Goal: Use online tool/utility: Use online tool/utility

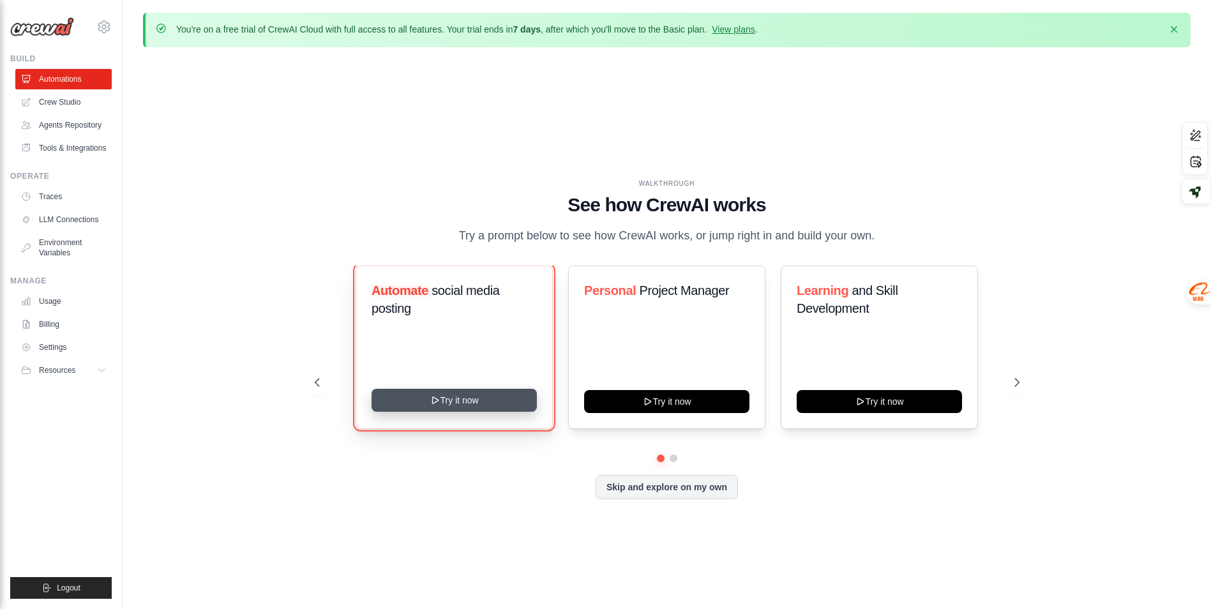
click at [509, 411] on button "Try it now" at bounding box center [454, 400] width 165 height 23
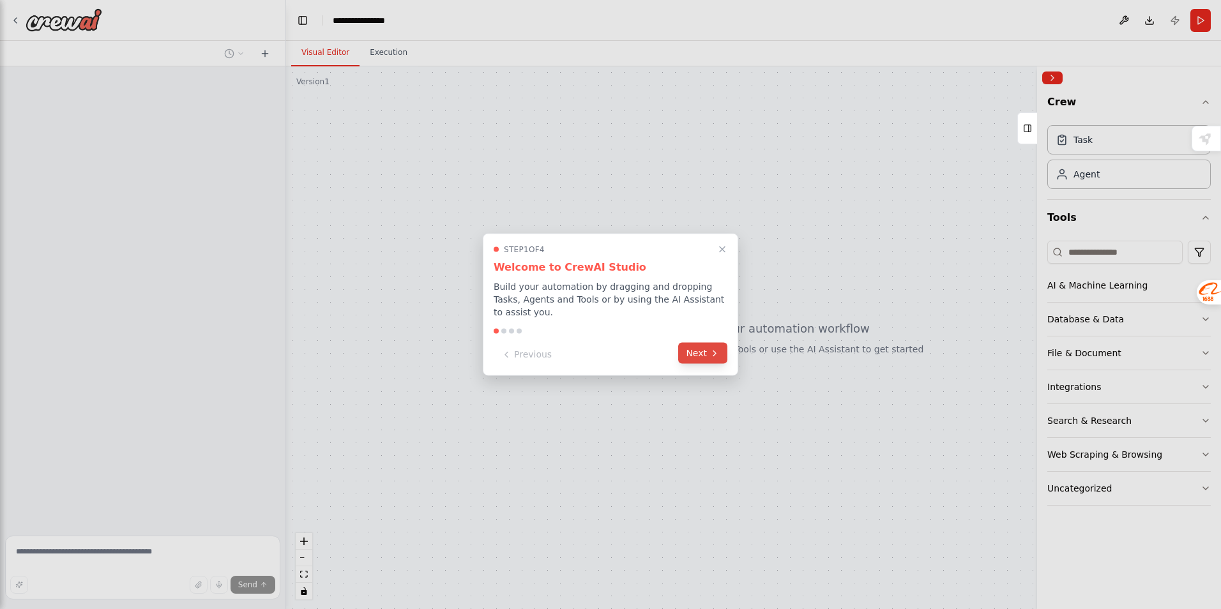
click at [702, 351] on button "Next" at bounding box center [702, 353] width 49 height 21
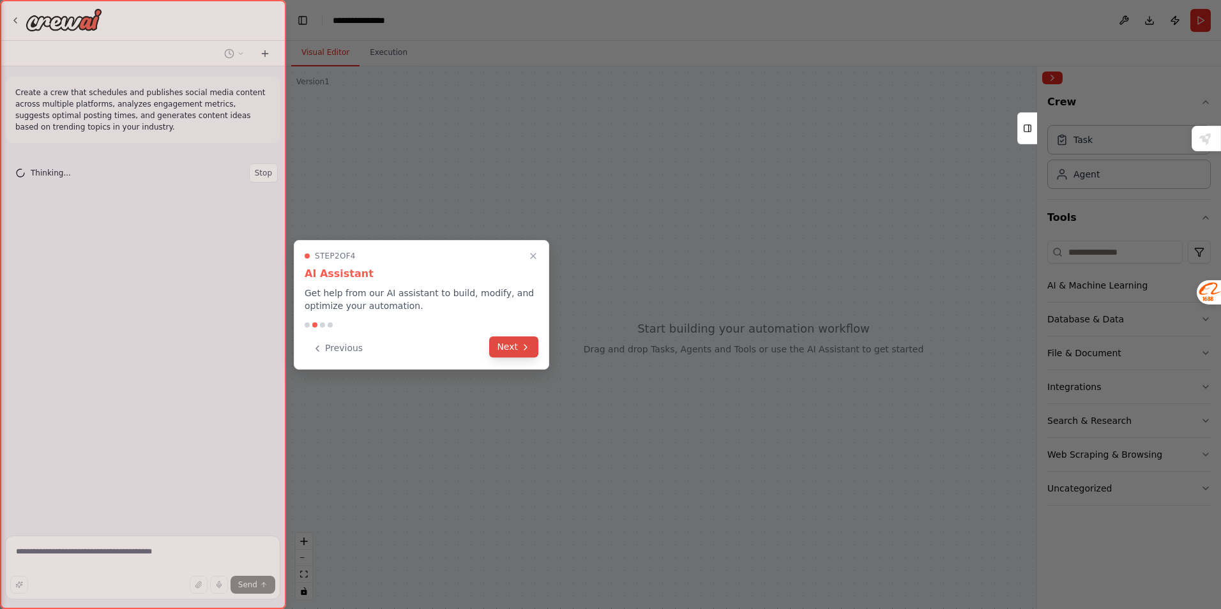
click at [506, 345] on button "Next" at bounding box center [513, 346] width 49 height 21
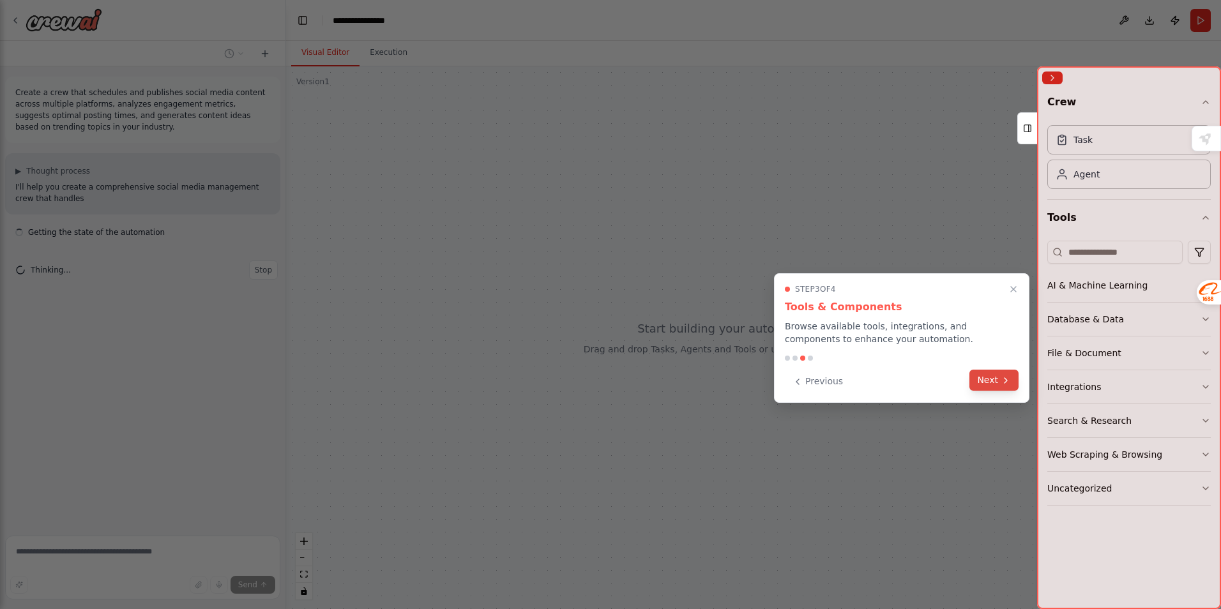
click at [981, 383] on button "Next" at bounding box center [993, 380] width 49 height 21
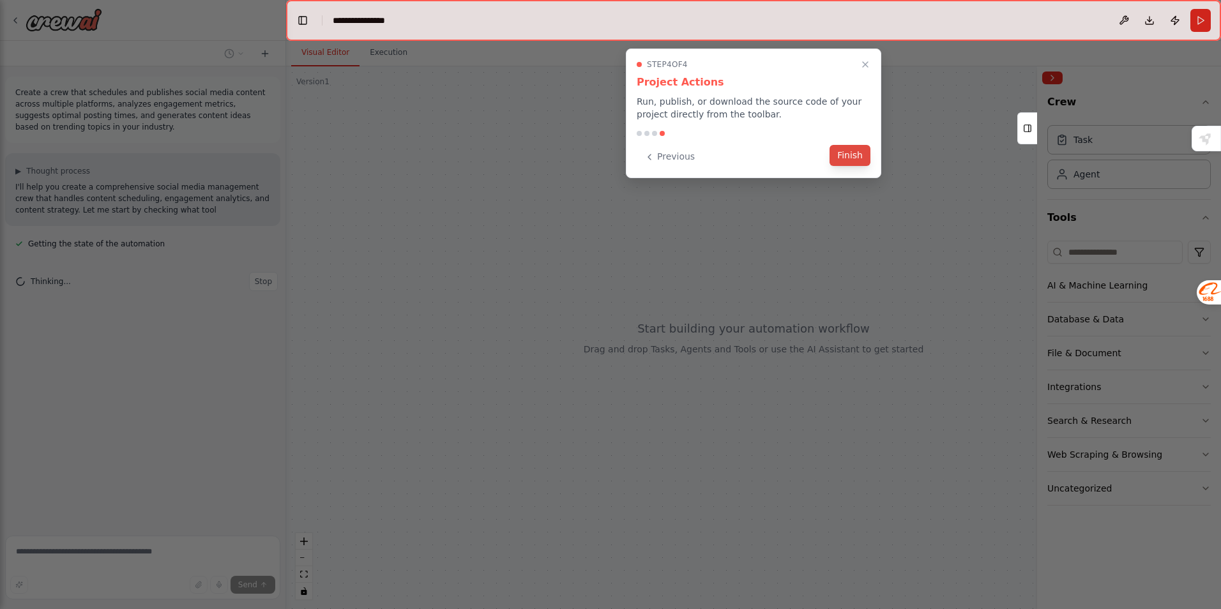
click at [851, 154] on button "Finish" at bounding box center [849, 155] width 41 height 21
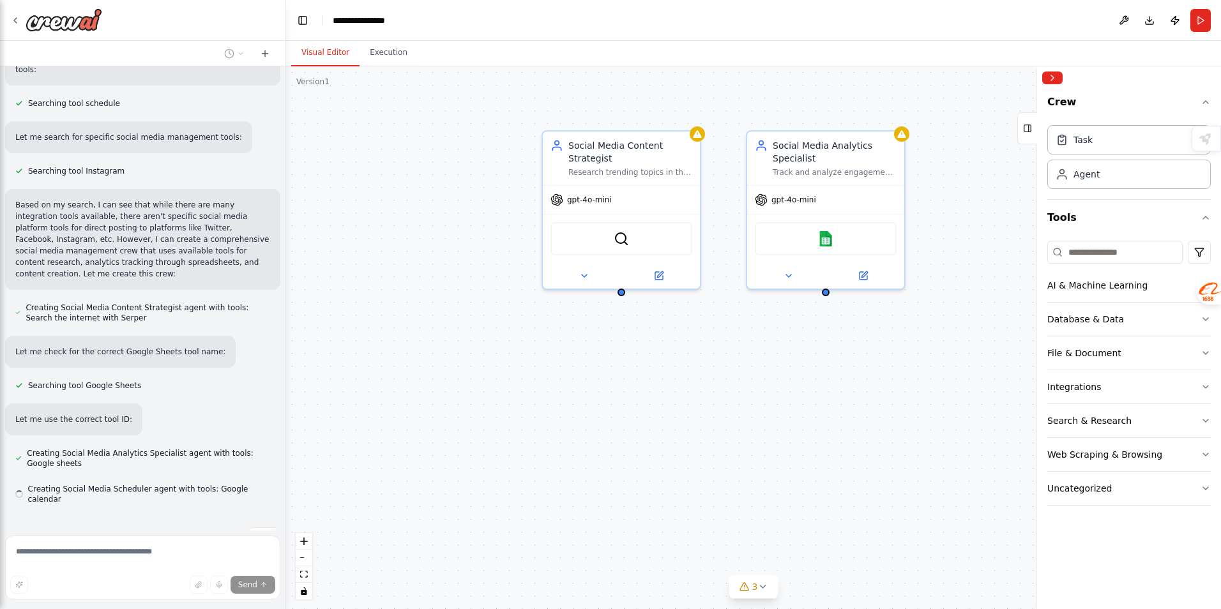
scroll to position [688, 0]
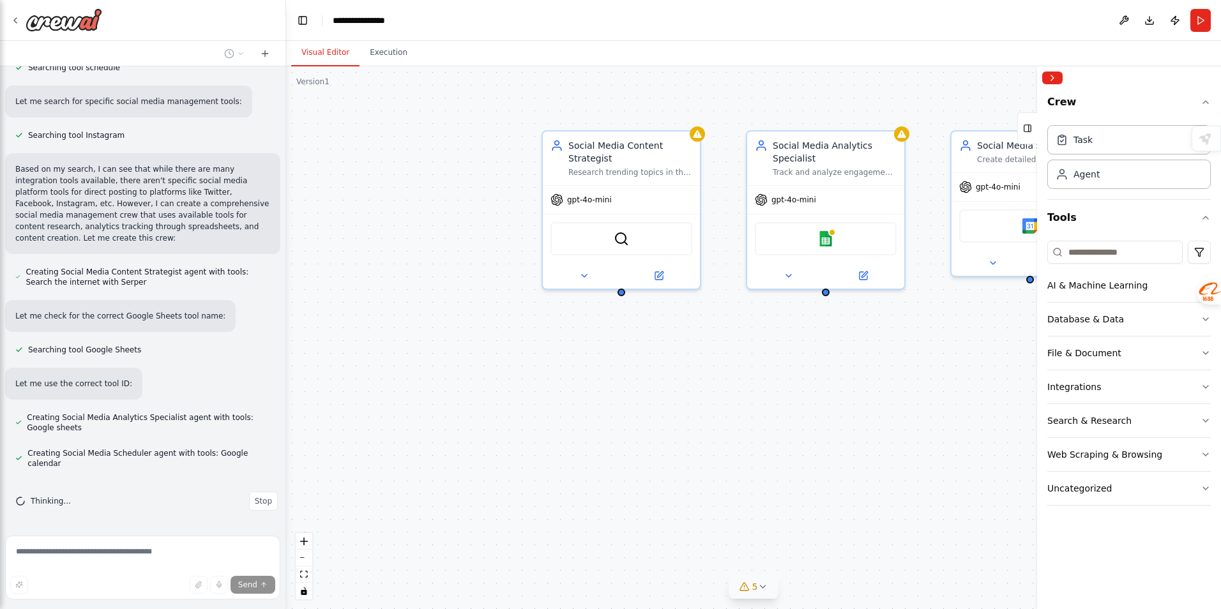
click at [768, 589] on button "5" at bounding box center [753, 587] width 49 height 24
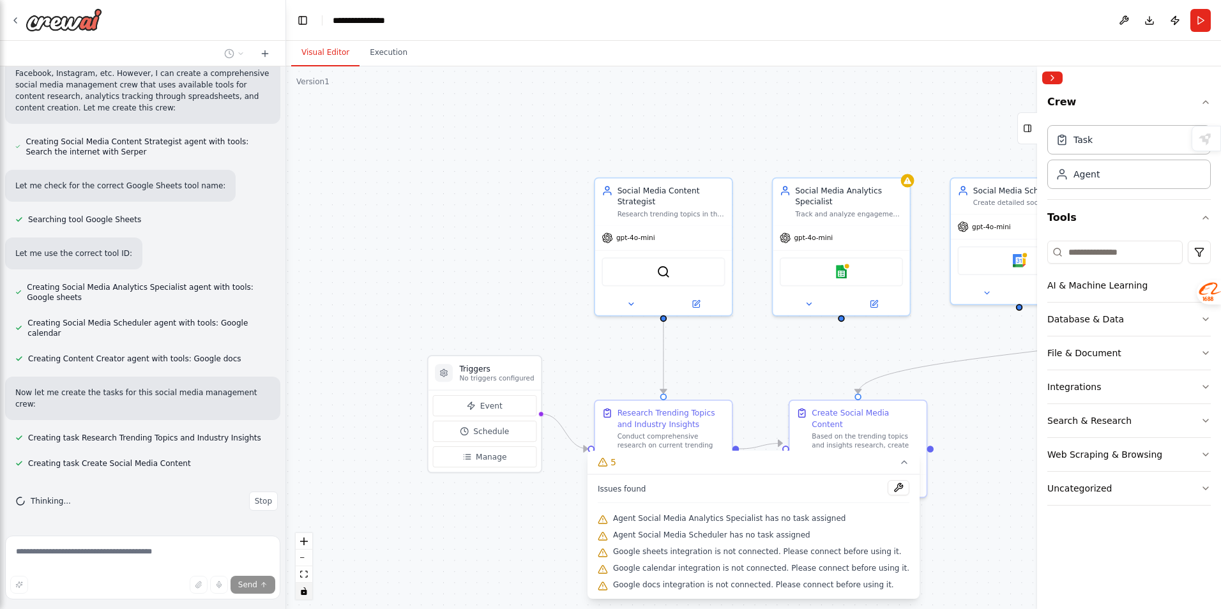
scroll to position [844, 0]
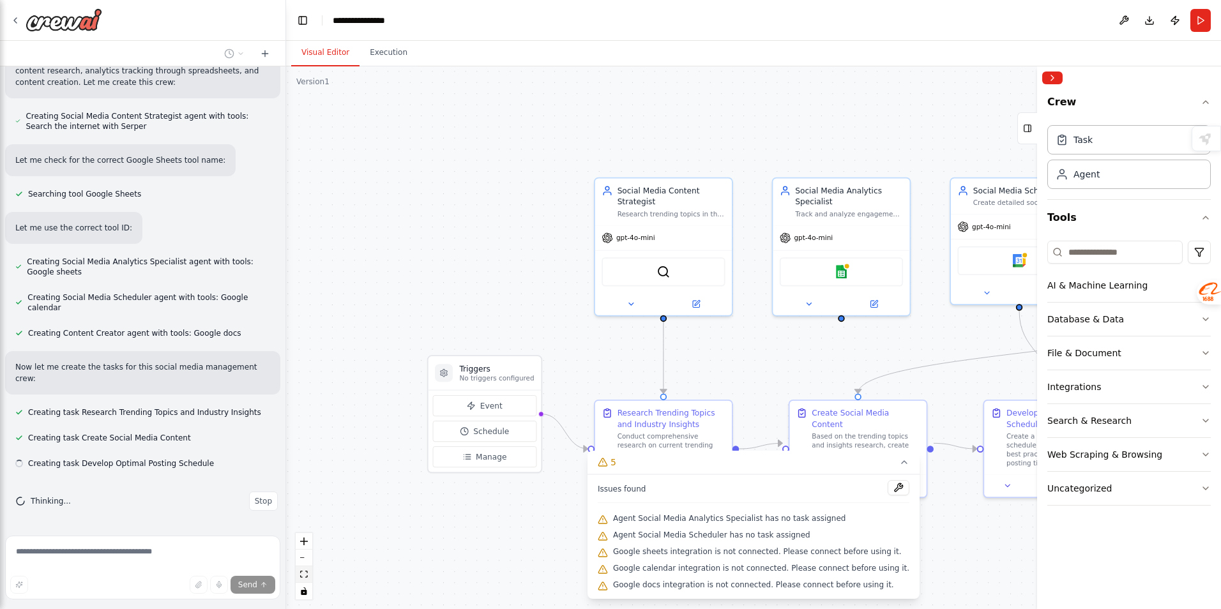
click at [305, 573] on icon "fit view" at bounding box center [304, 574] width 8 height 7
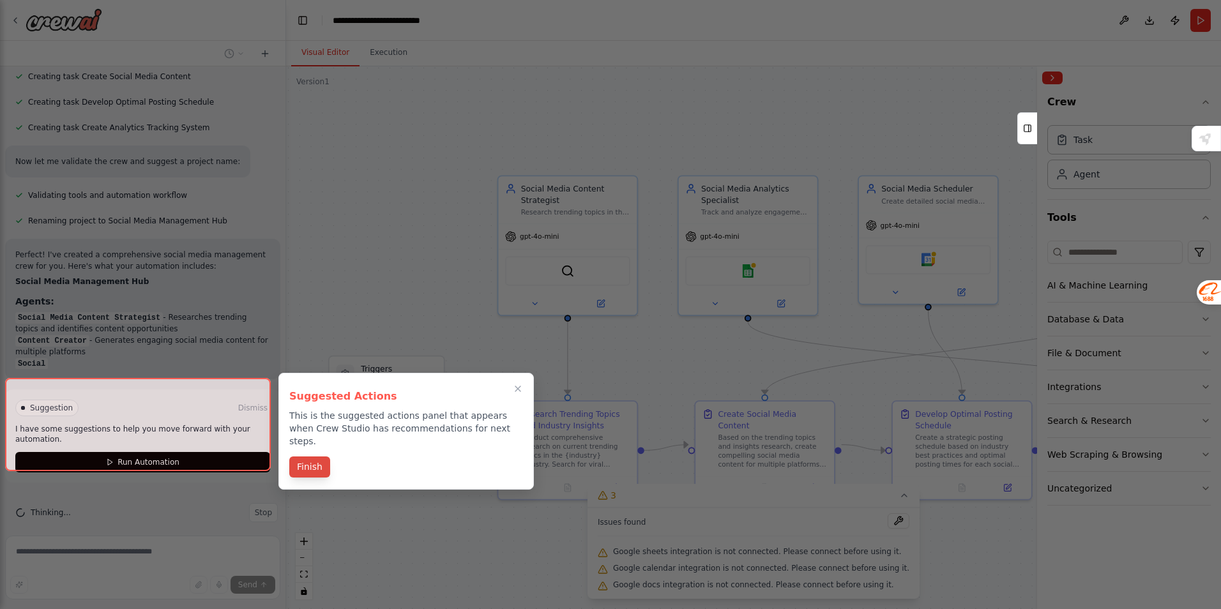
scroll to position [1217, 0]
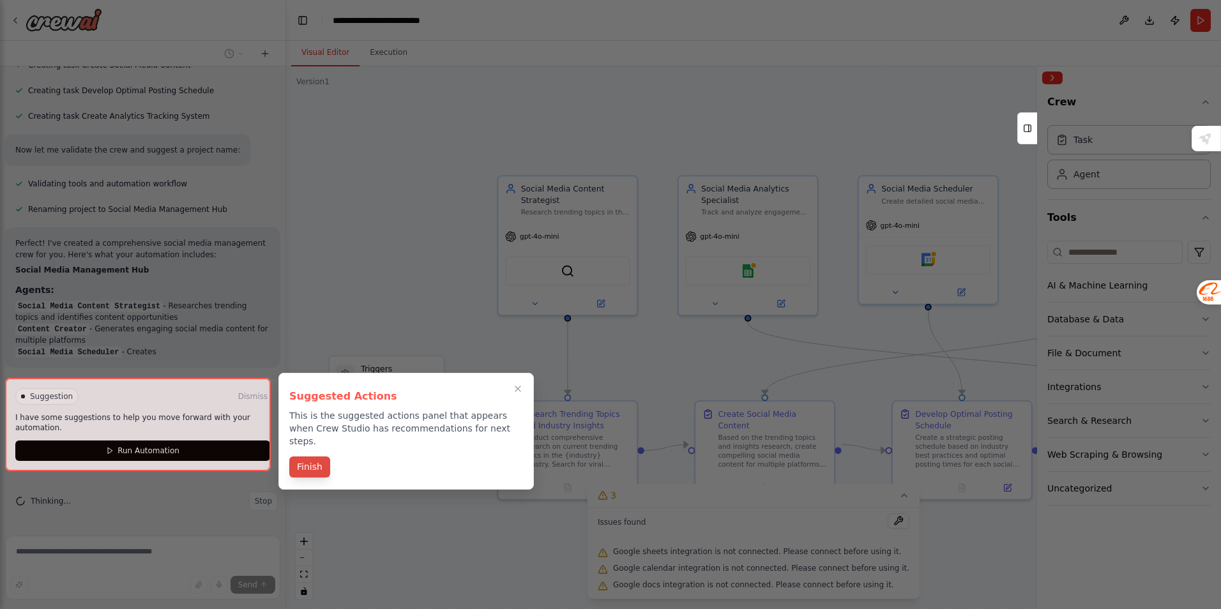
click at [312, 456] on button "Finish" at bounding box center [309, 466] width 41 height 21
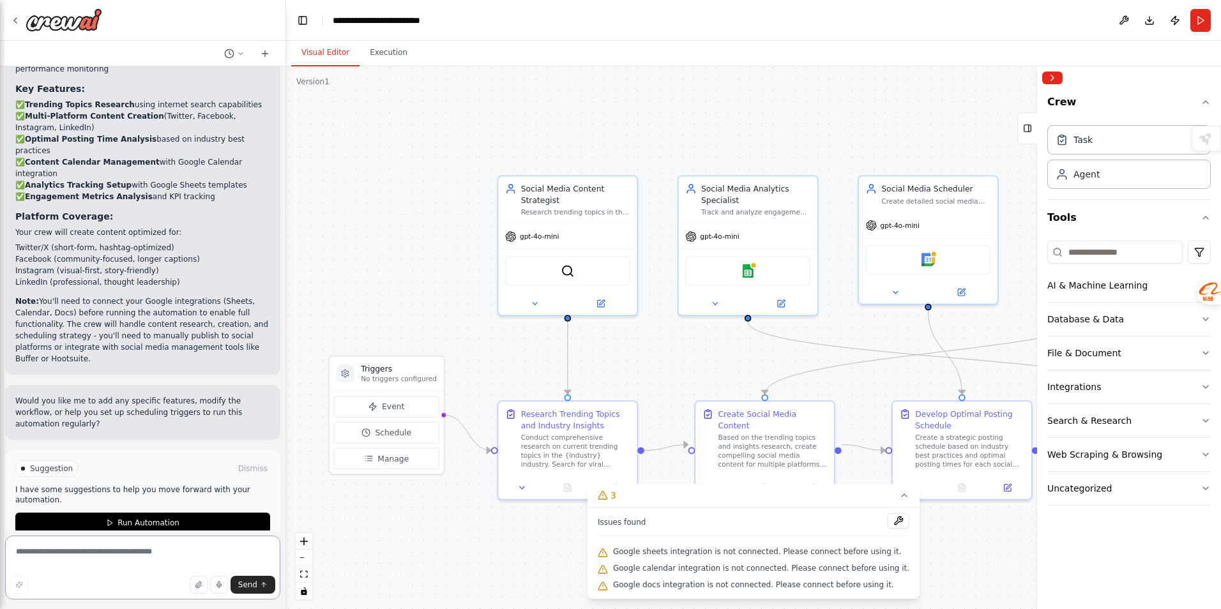
scroll to position [1673, 0]
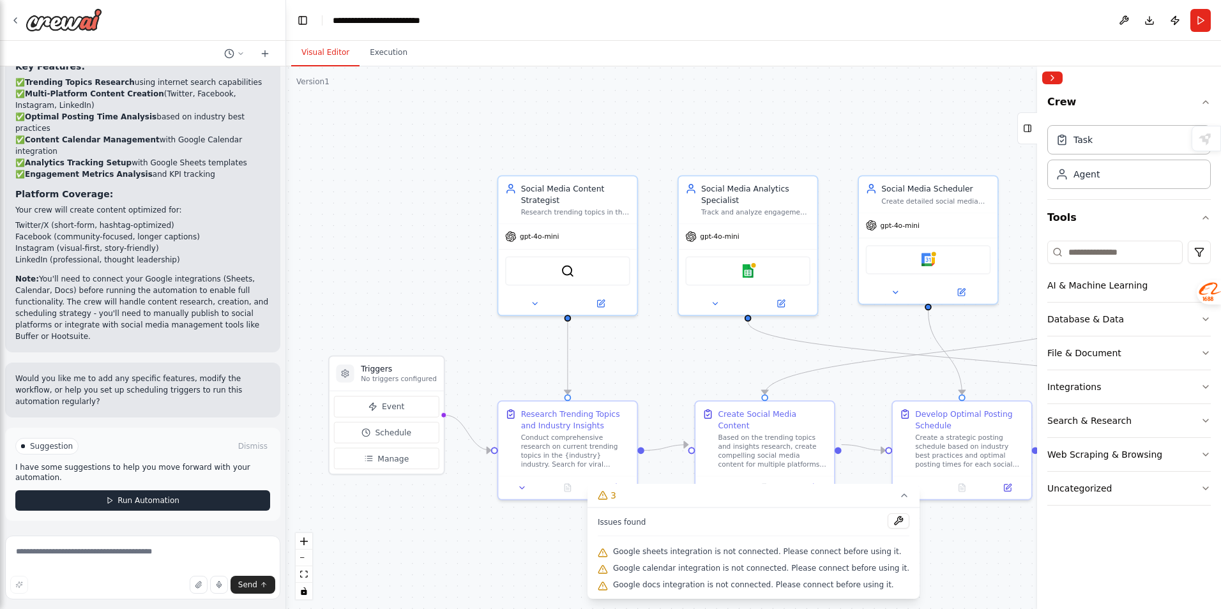
click at [215, 497] on button "Run Automation" at bounding box center [142, 500] width 255 height 20
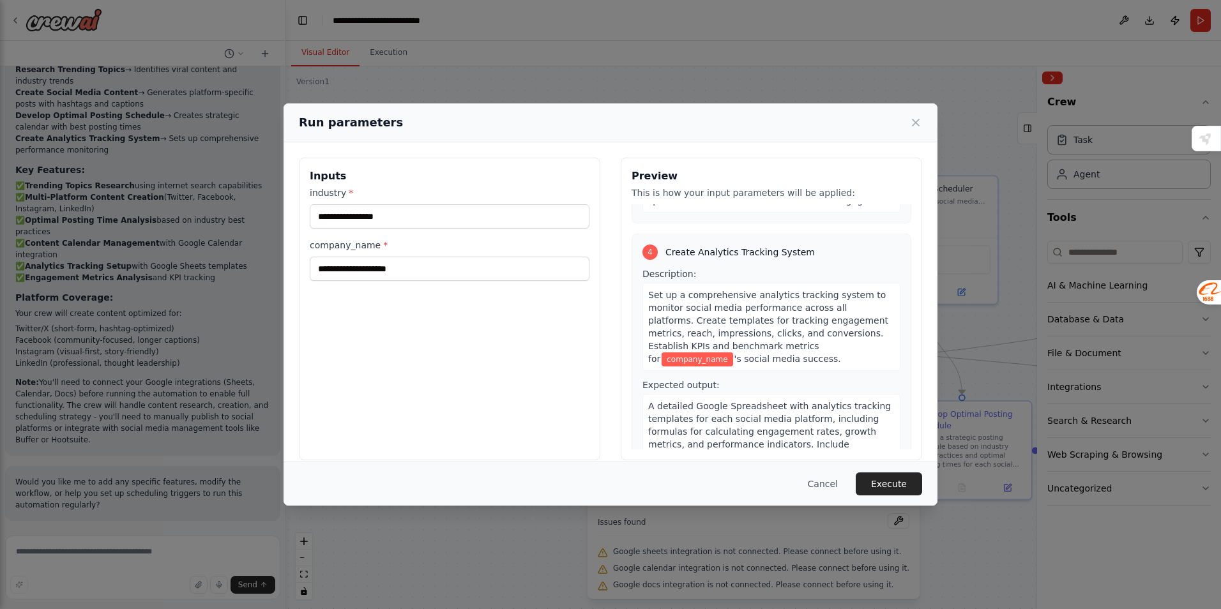
scroll to position [822, 0]
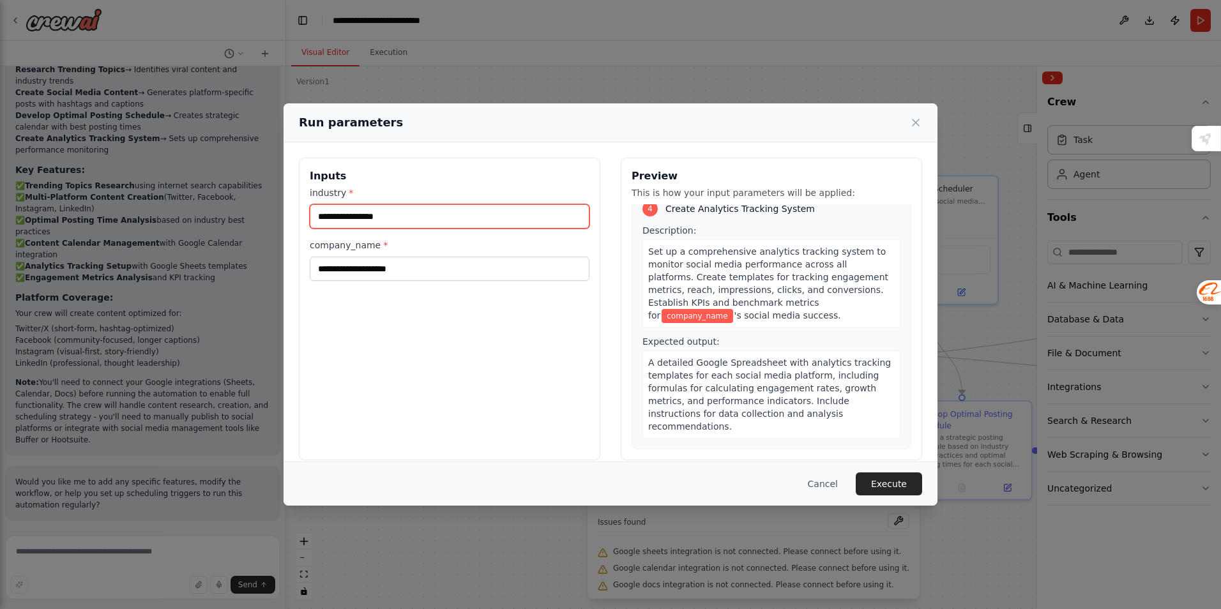
click at [409, 210] on input "industry *" at bounding box center [450, 216] width 280 height 24
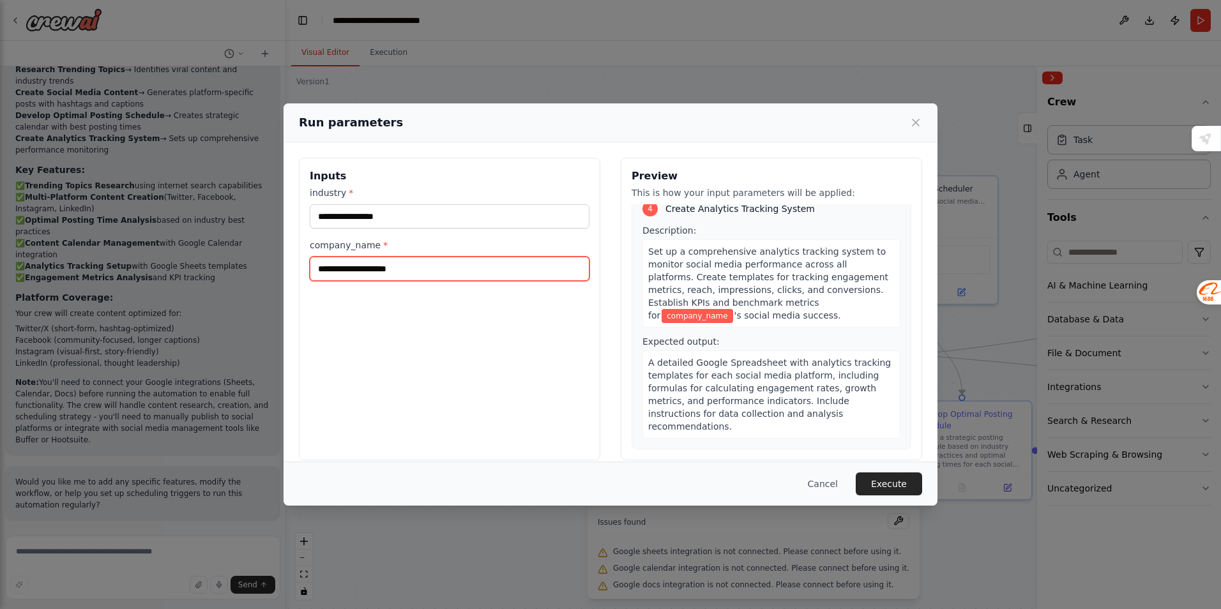
click at [441, 266] on input "company_name *" at bounding box center [450, 269] width 280 height 24
click at [485, 310] on div "Inputs industry * company_name *" at bounding box center [449, 309] width 301 height 303
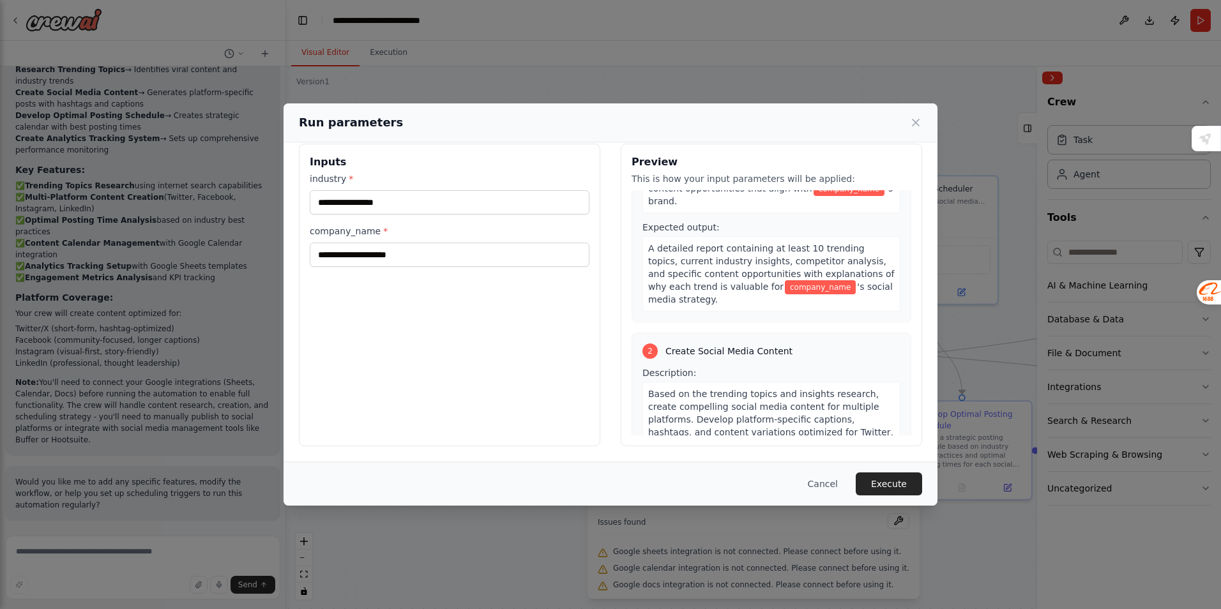
scroll to position [56, 0]
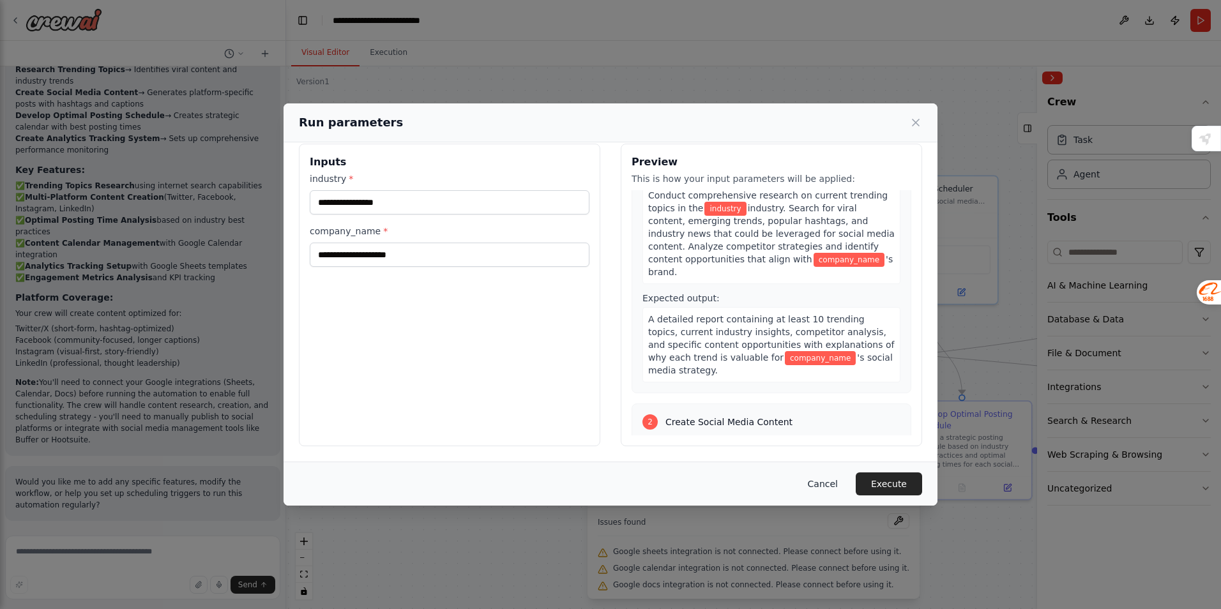
click at [829, 479] on button "Cancel" at bounding box center [822, 483] width 50 height 23
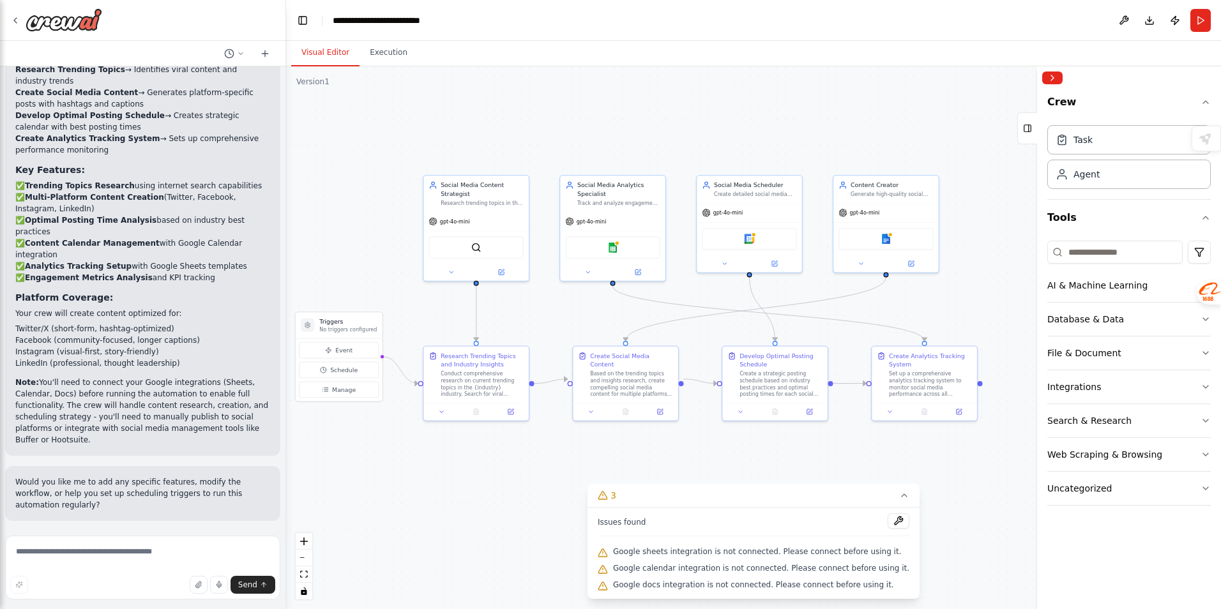
drag, startPoint x: 465, startPoint y: 283, endPoint x: 343, endPoint y: 250, distance: 125.6
click at [343, 250] on div ".deletable-edge-delete-btn { width: 20px; height: 20px; border: 0px solid #ffff…" at bounding box center [753, 337] width 935 height 543
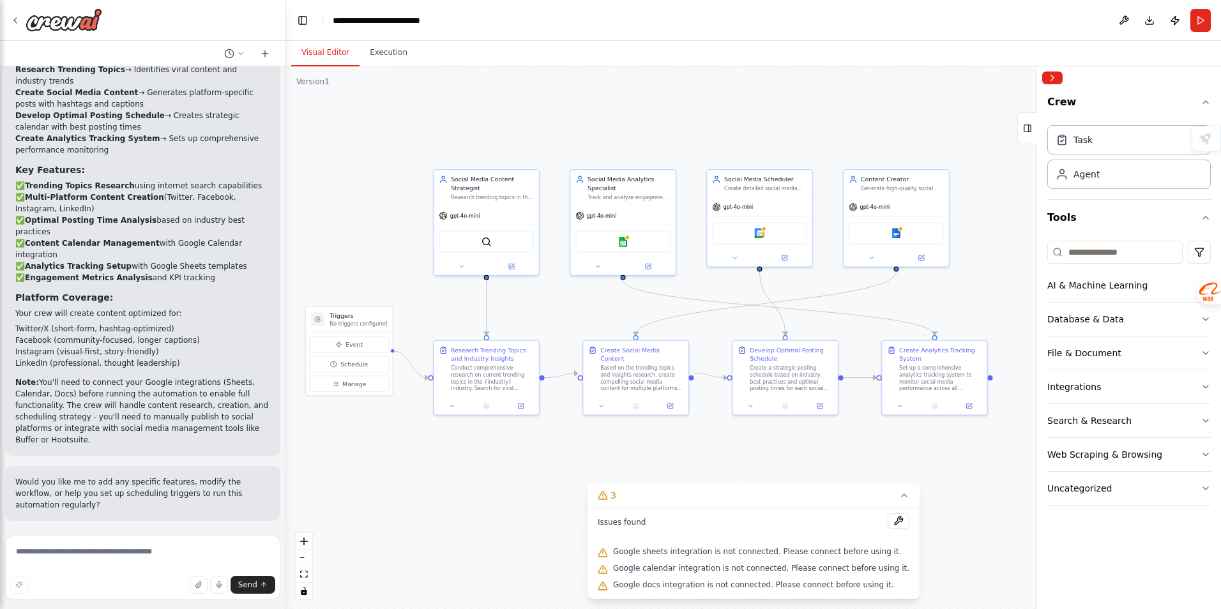
drag, startPoint x: 911, startPoint y: 460, endPoint x: 926, endPoint y: 447, distance: 19.5
click at [926, 447] on div ".deletable-edge-delete-btn { width: 20px; height: 20px; border: 0px solid #ffff…" at bounding box center [753, 337] width 935 height 543
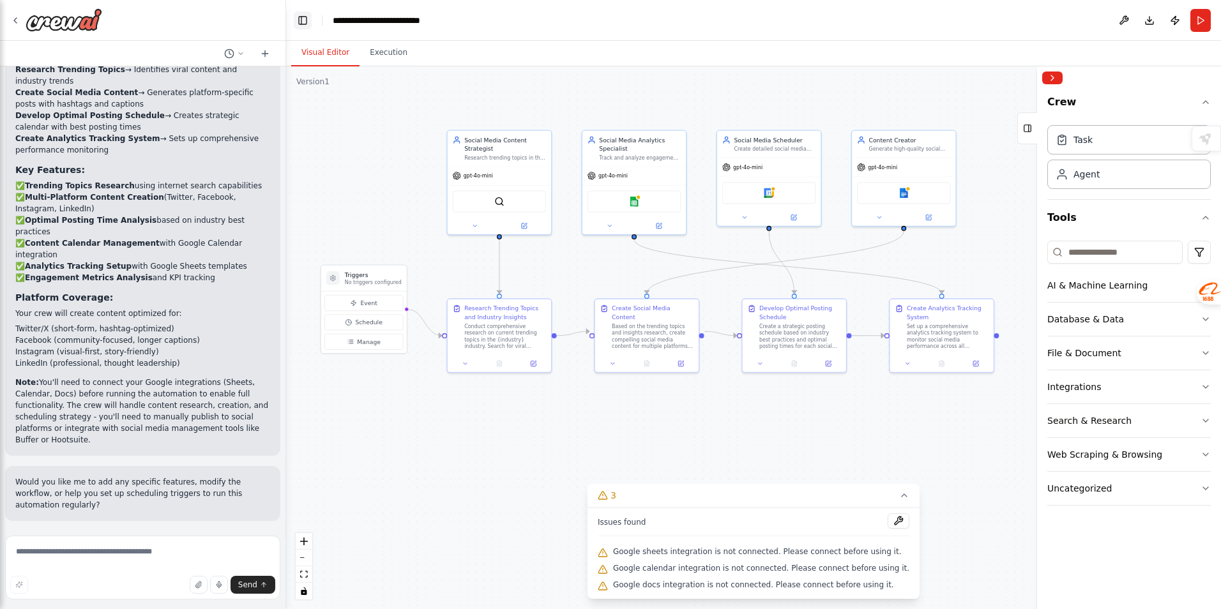
click at [303, 19] on button "Toggle Left Sidebar" at bounding box center [303, 20] width 18 height 18
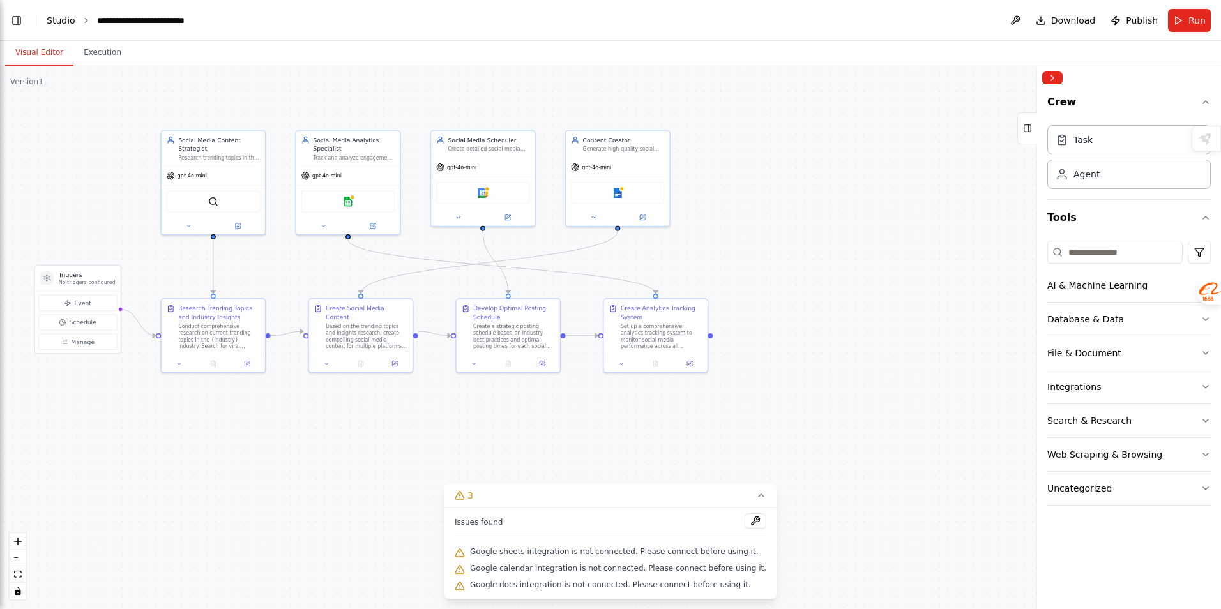
click at [69, 15] on link "Studio" at bounding box center [61, 20] width 29 height 10
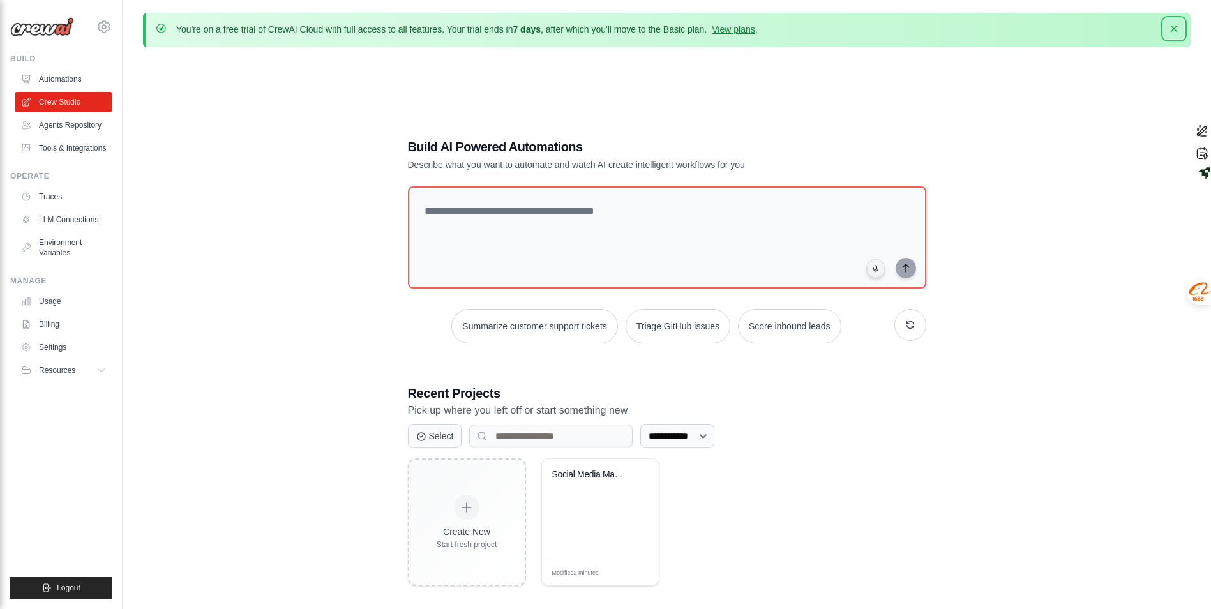
click at [1171, 25] on icon "button" at bounding box center [1174, 28] width 13 height 13
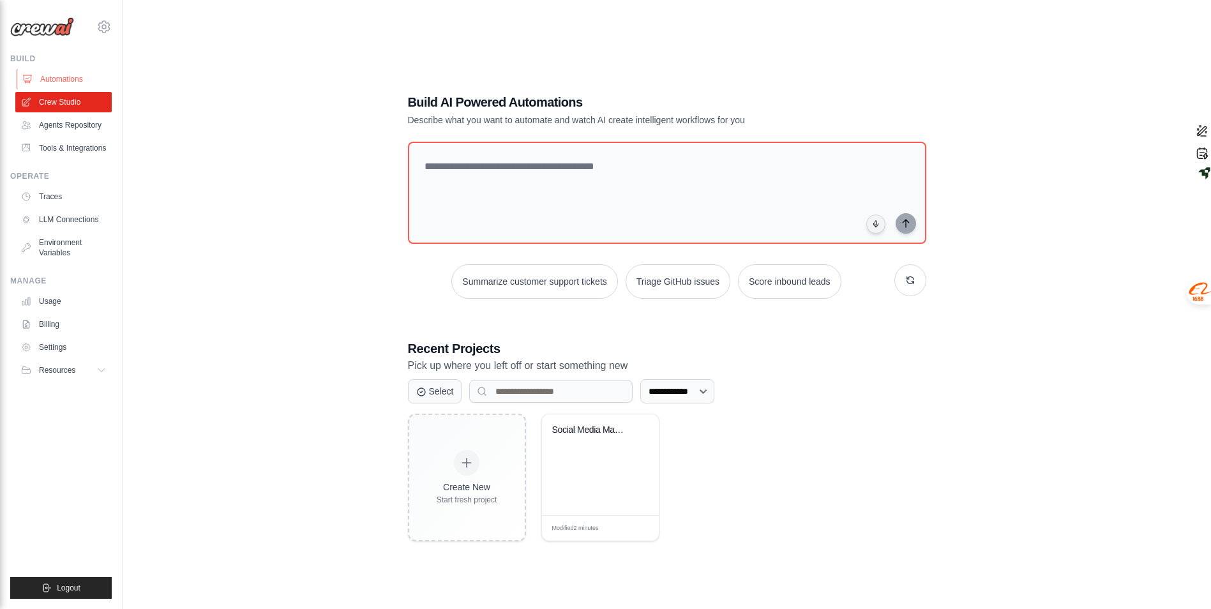
click at [71, 79] on link "Automations" at bounding box center [65, 79] width 96 height 20
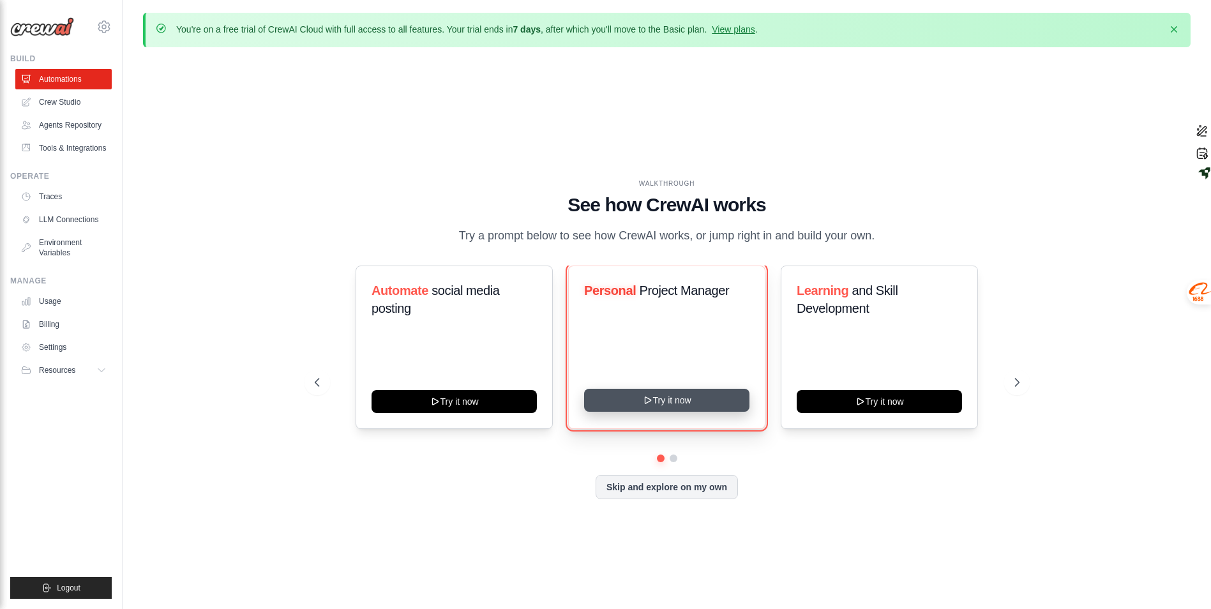
click at [704, 407] on button "Try it now" at bounding box center [666, 400] width 165 height 23
